Goal: Obtain resource: Download file/media

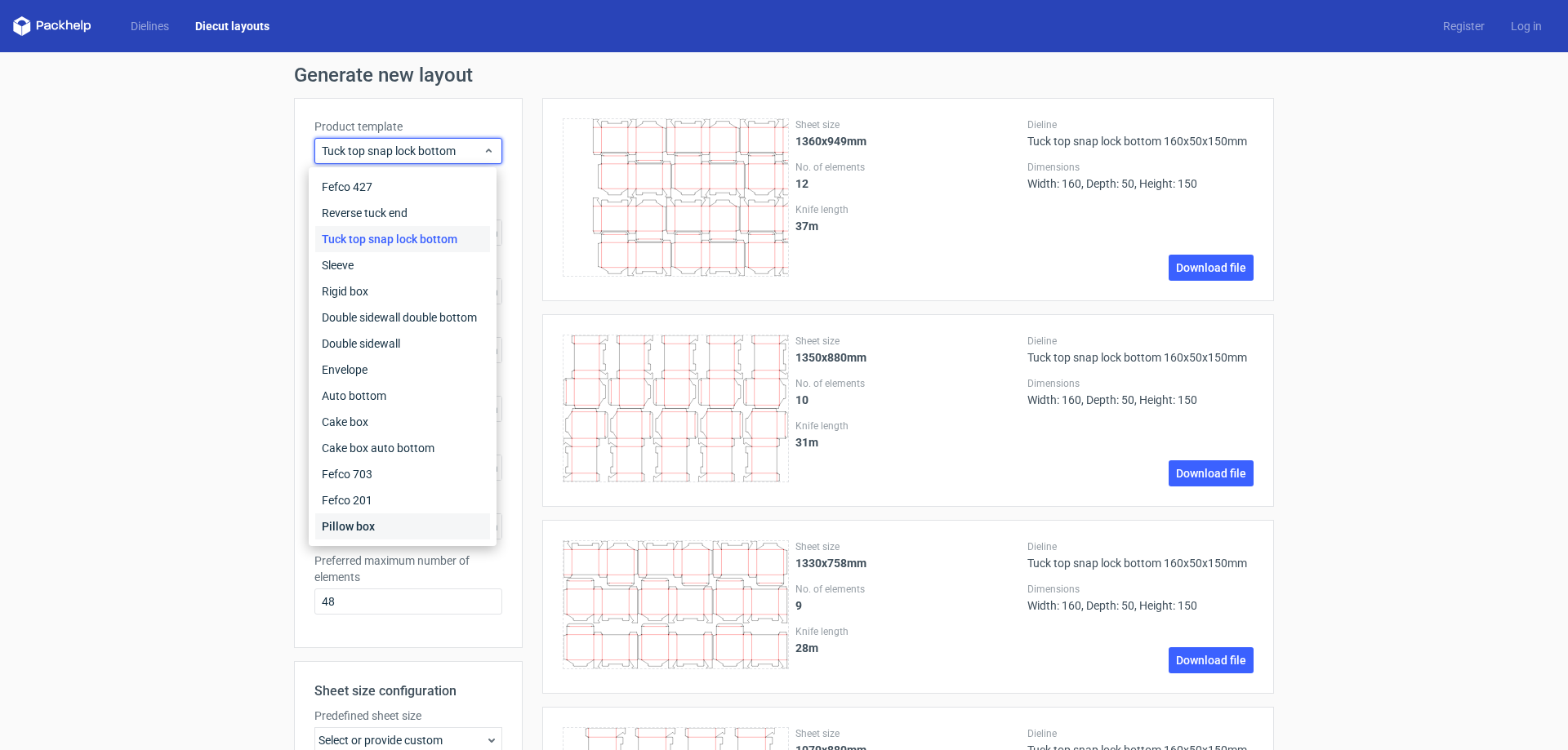
click at [377, 529] on div "Pillow box" at bounding box center [403, 526] width 175 height 26
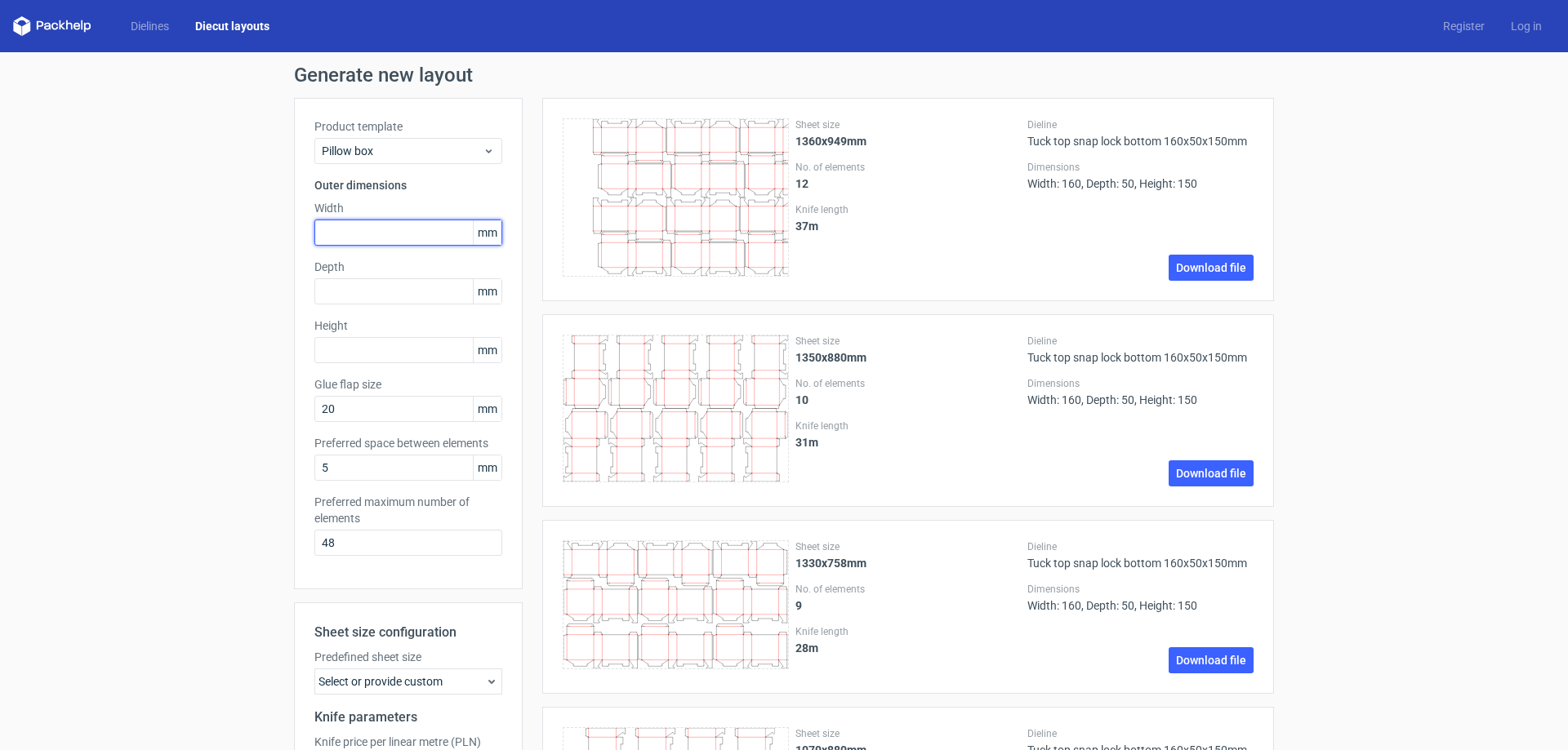
click at [403, 231] on input "text" at bounding box center [409, 233] width 188 height 26
type input "175"
type input "45"
type input "230"
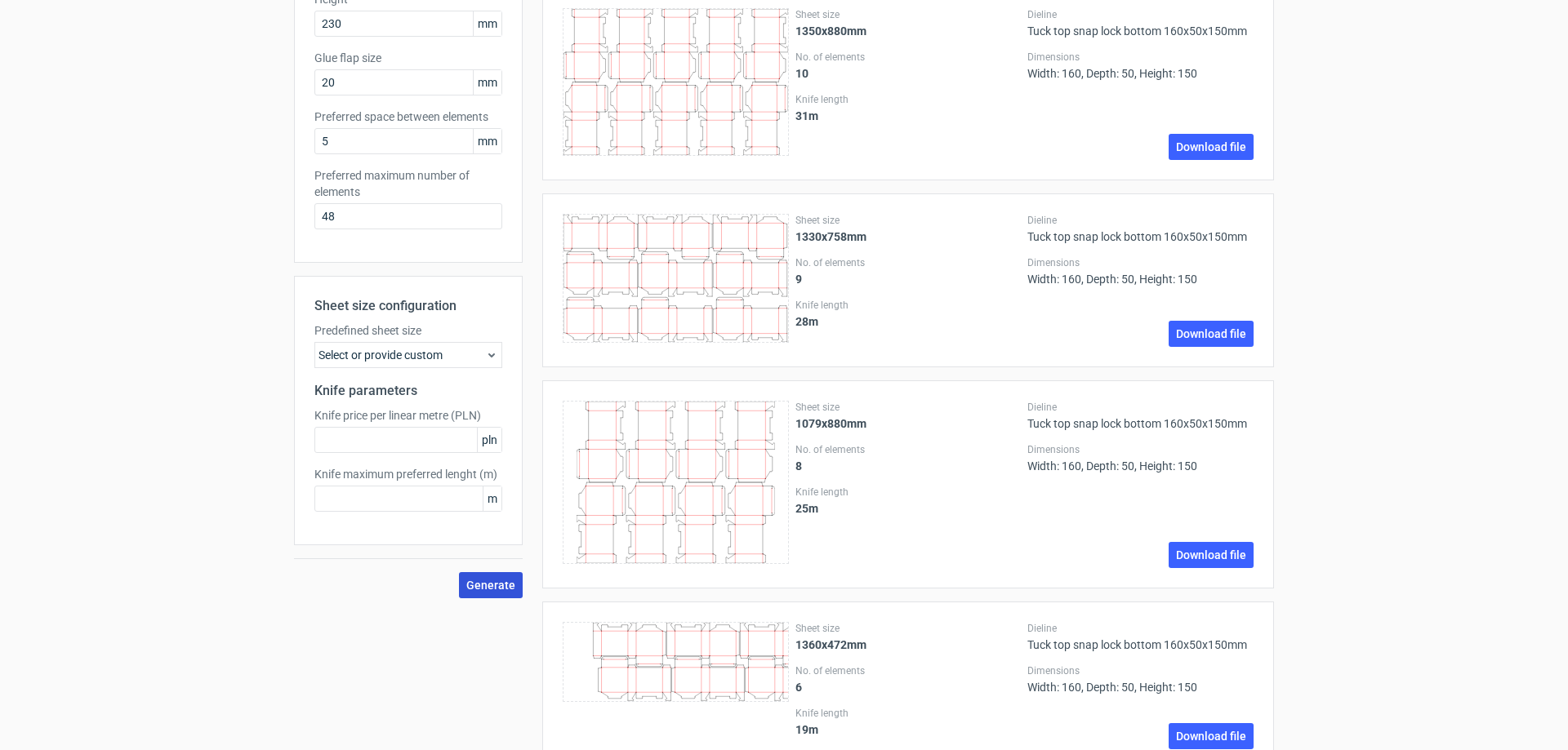
click at [498, 587] on span "Generate" at bounding box center [490, 585] width 49 height 12
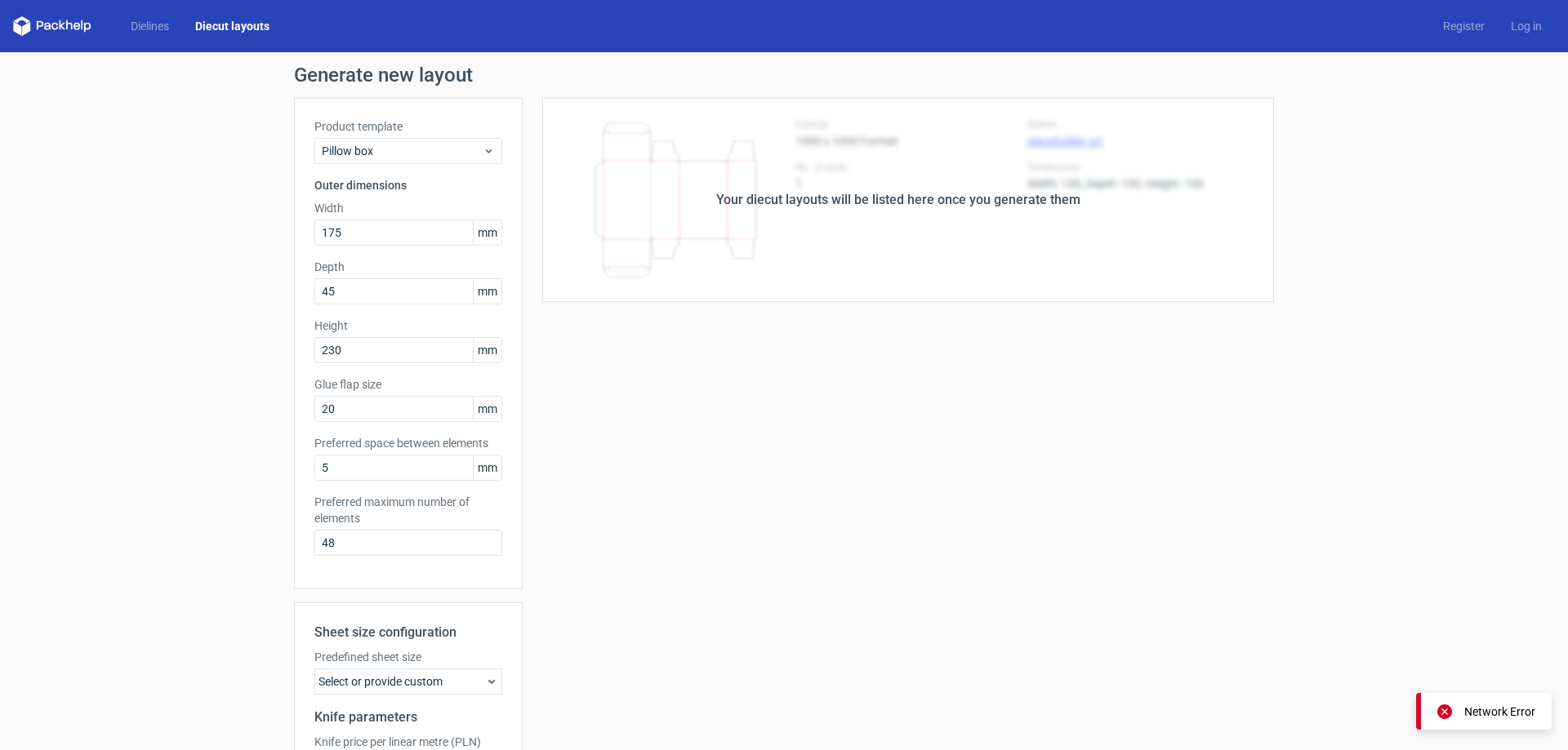
click at [438, 83] on h1 "Generate new layout" at bounding box center [783, 75] width 980 height 20
click at [138, 30] on link "Dielines" at bounding box center [149, 26] width 64 height 17
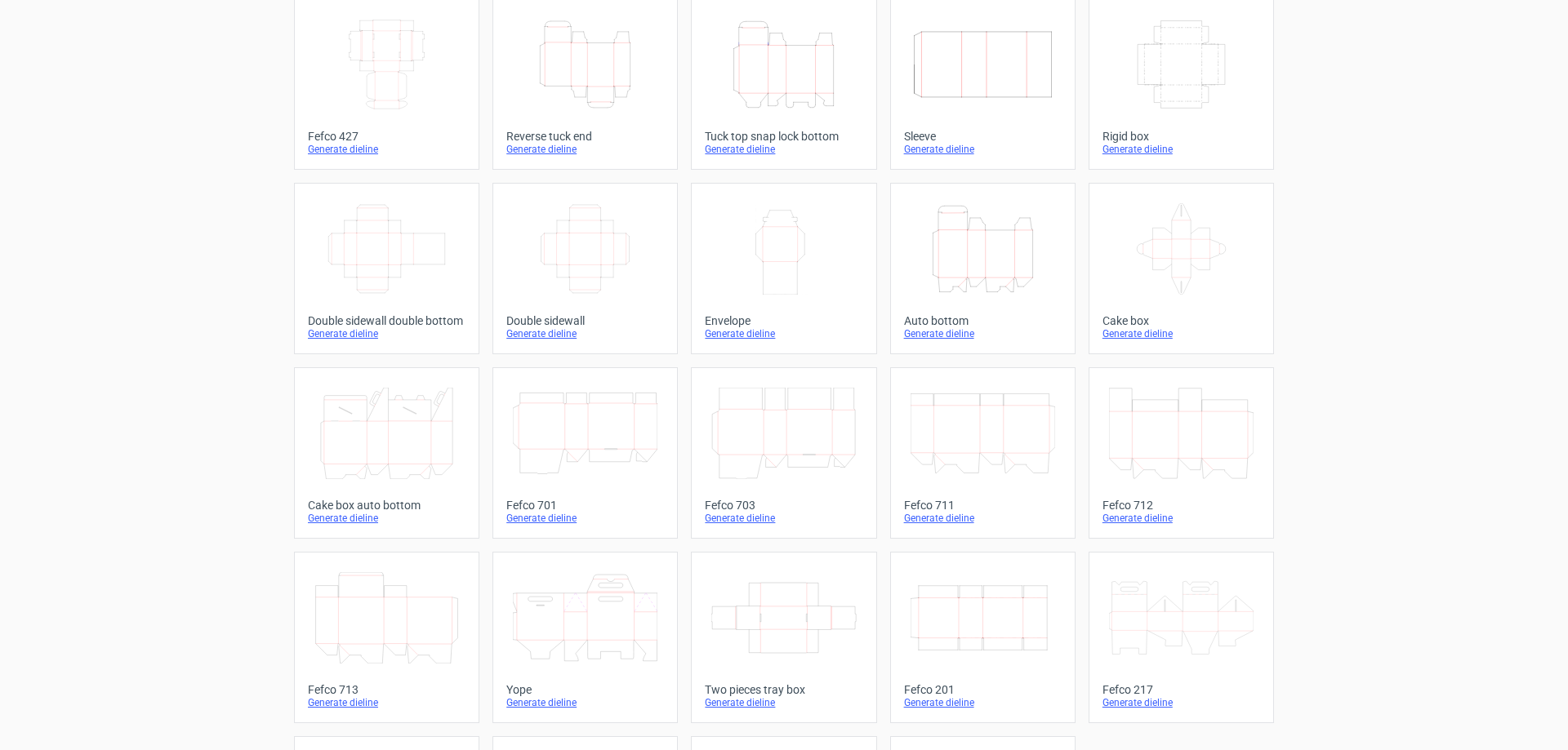
scroll to position [270, 0]
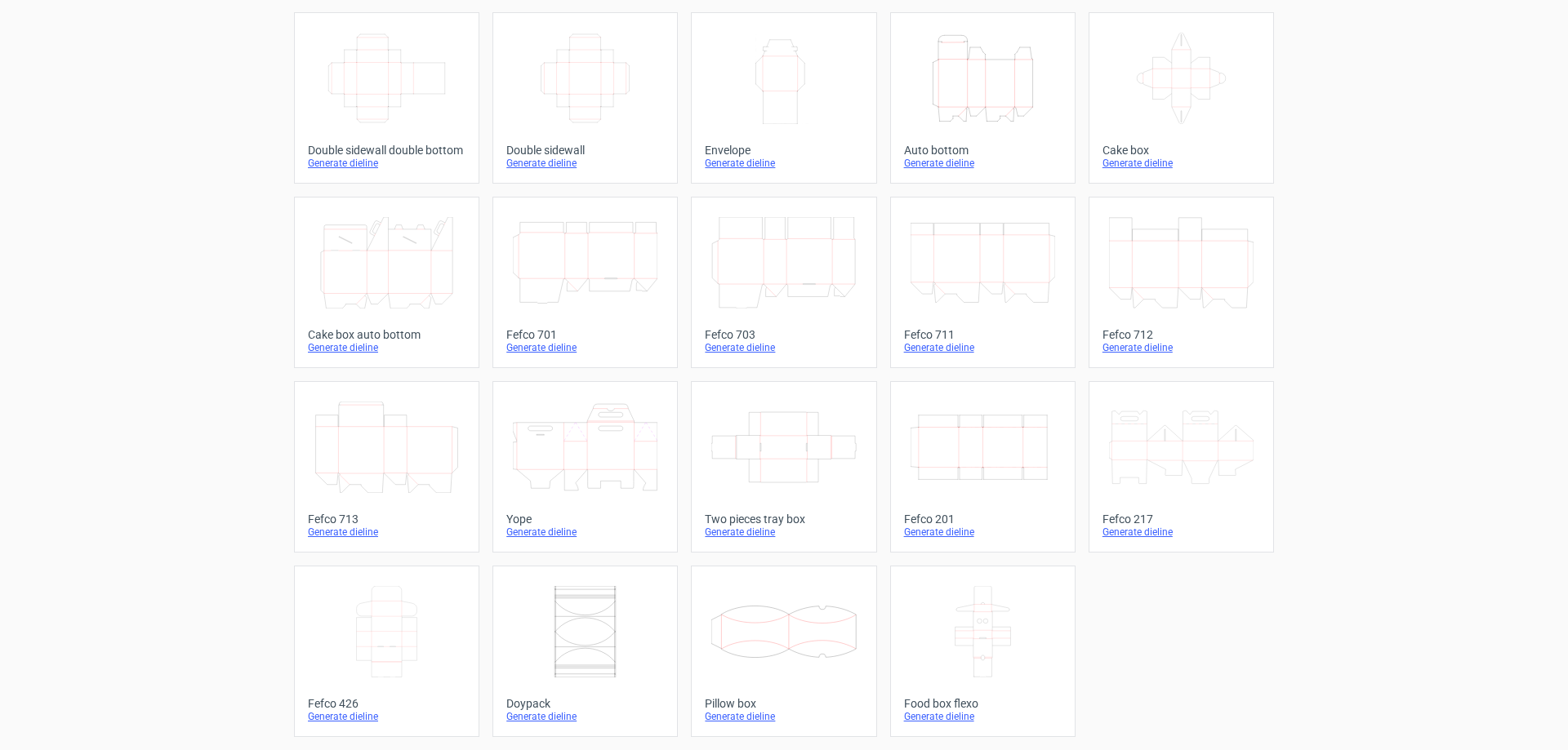
click at [790, 640] on icon at bounding box center [783, 631] width 144 height 92
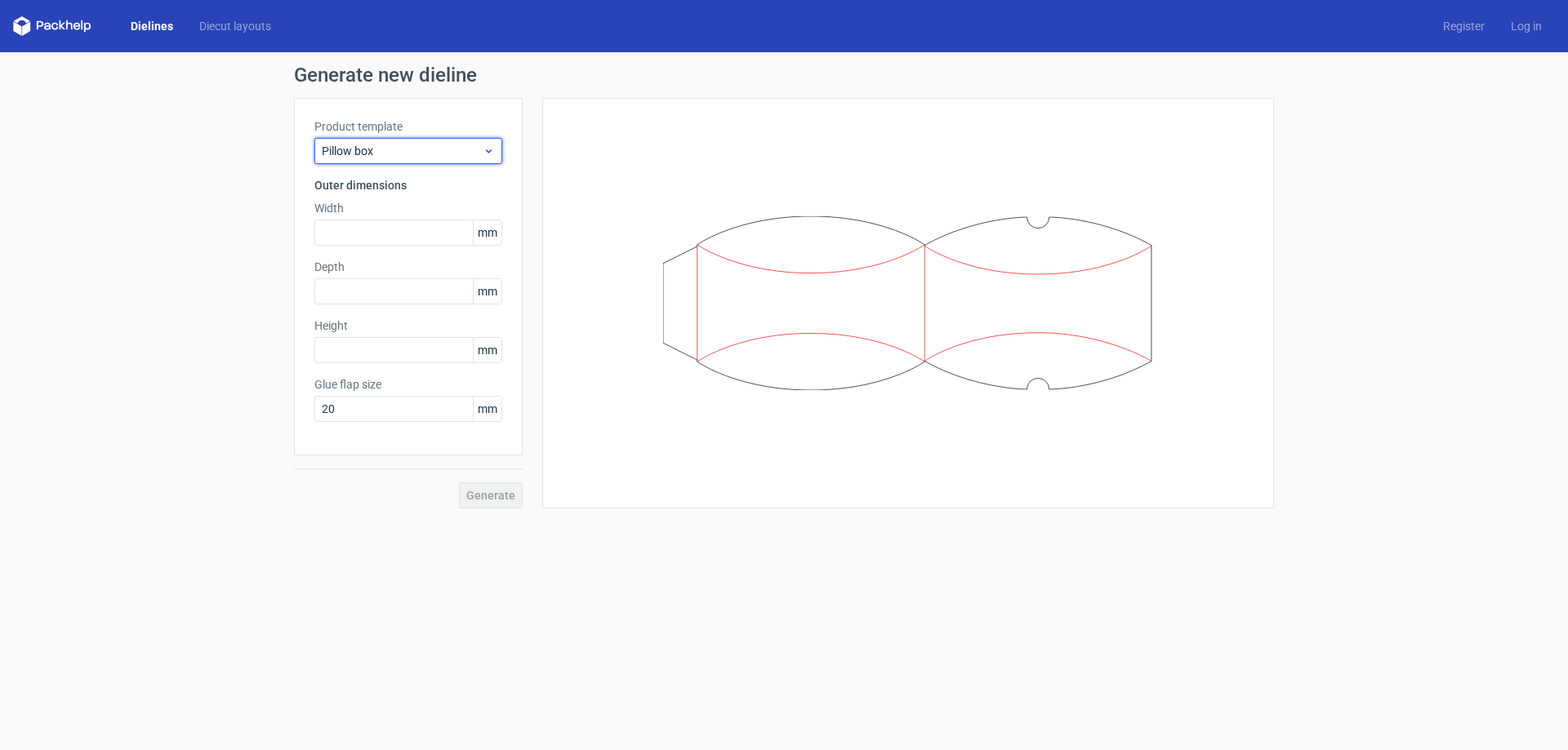
click at [378, 150] on span "Pillow box" at bounding box center [402, 151] width 161 height 17
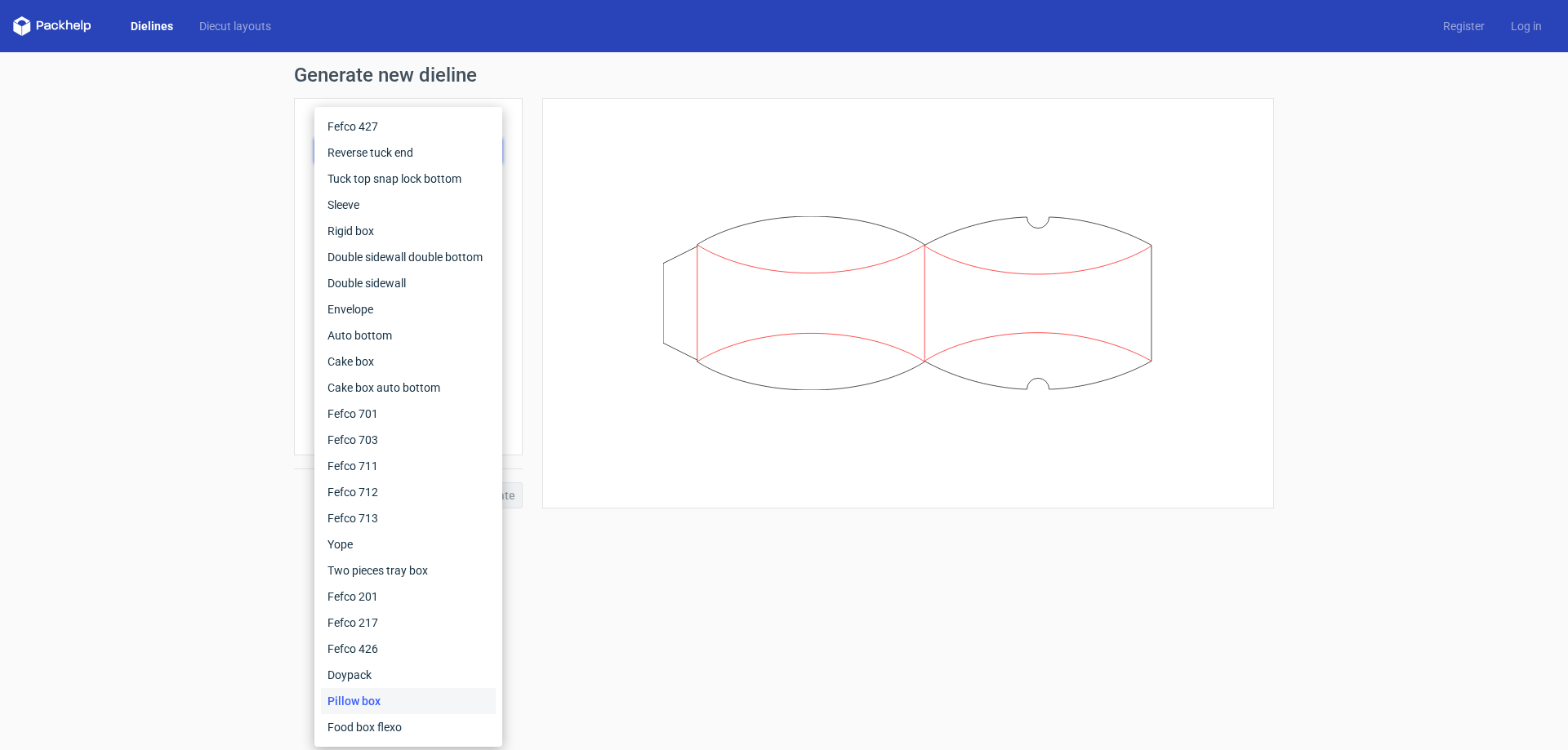
click at [554, 278] on div at bounding box center [908, 304] width 731 height 411
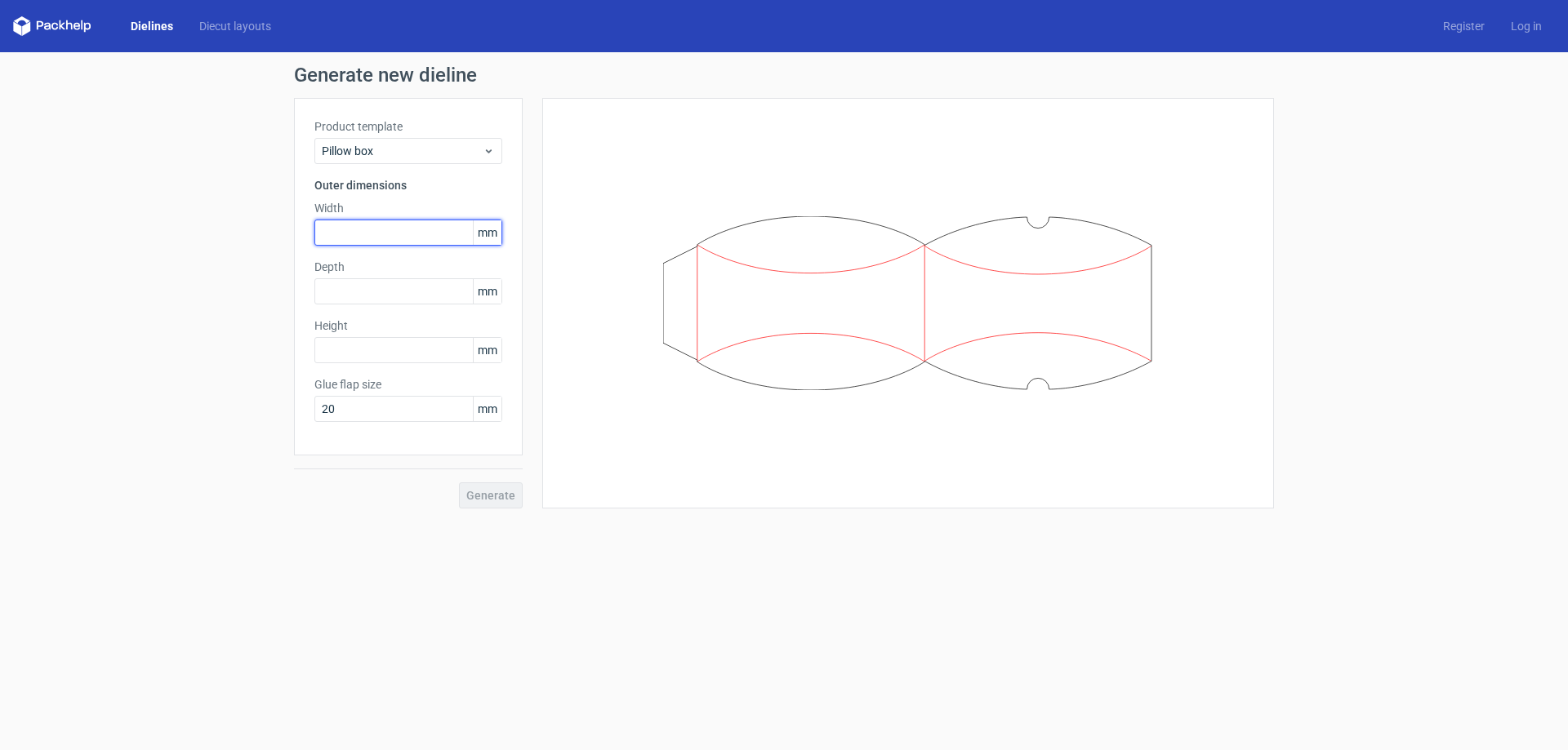
click at [437, 240] on input "text" at bounding box center [409, 233] width 188 height 26
type input "175"
type input "45"
type input "230"
click at [477, 498] on span "Generate" at bounding box center [490, 496] width 49 height 12
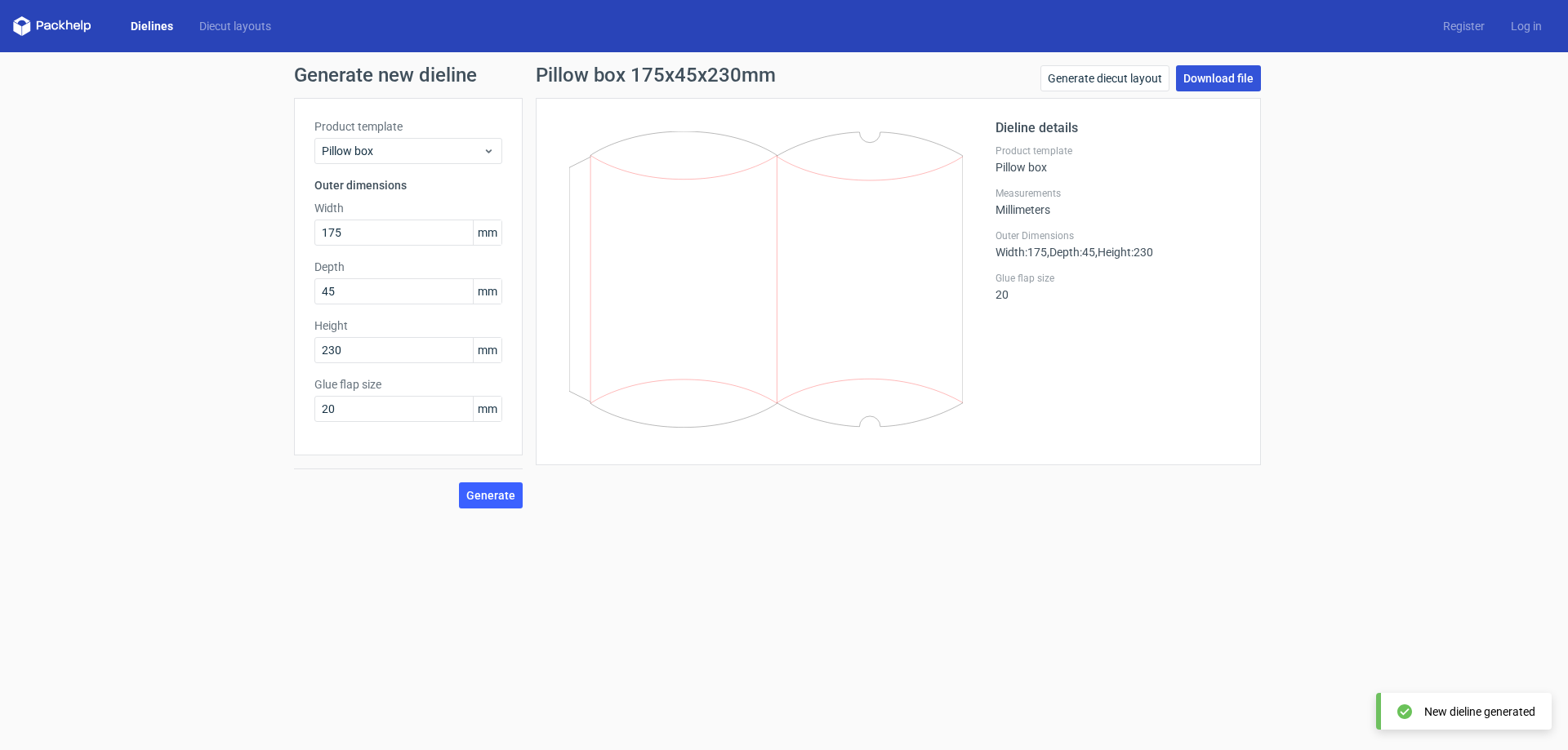
click at [1238, 83] on link "Download file" at bounding box center [1218, 78] width 85 height 26
click at [1116, 80] on link "Generate diecut layout" at bounding box center [1104, 78] width 129 height 26
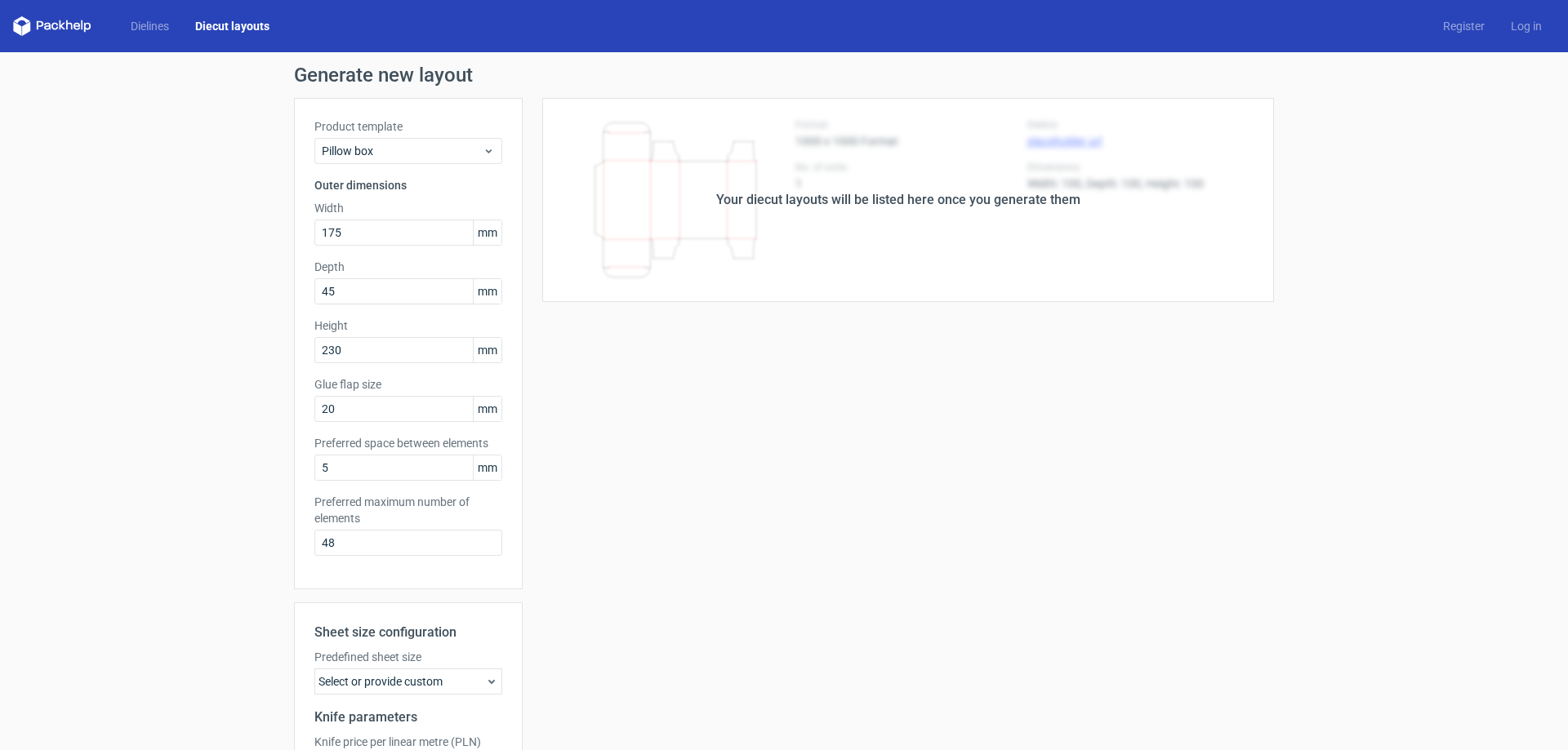
click at [977, 212] on div "Your diecut layouts will be listed here once you generate them" at bounding box center [898, 200] width 751 height 204
drag, startPoint x: 1061, startPoint y: 197, endPoint x: 742, endPoint y: 197, distance: 319.0
click at [742, 197] on div "Your diecut layouts will be listed here once you generate them" at bounding box center [898, 200] width 364 height 20
click at [846, 239] on div "Your diecut layouts will be listed here once you generate them" at bounding box center [898, 200] width 751 height 204
